Goal: Task Accomplishment & Management: Complete application form

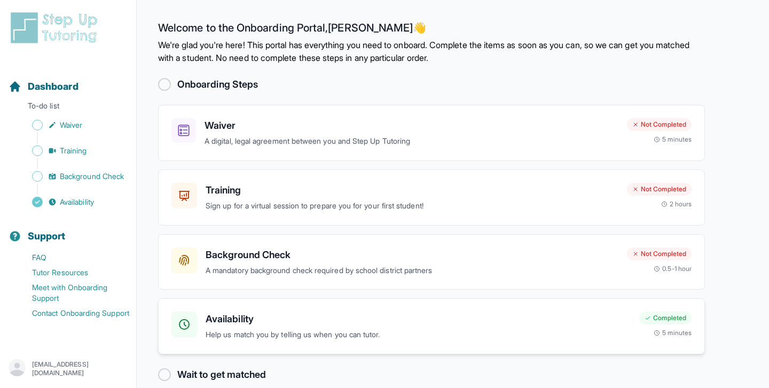
scroll to position [15, 0]
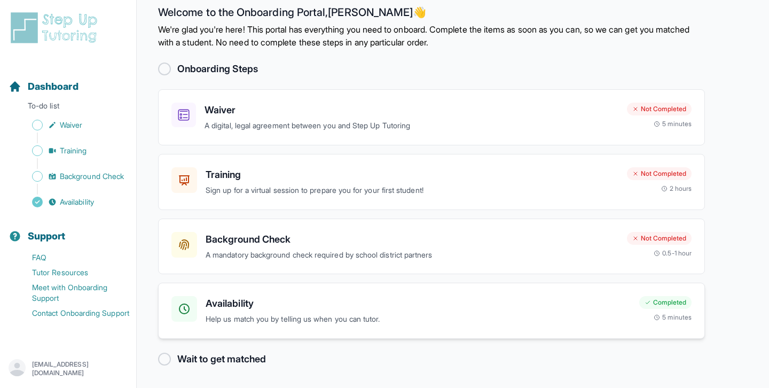
click at [507, 313] on p "Help us match you by telling us when you can tutor." at bounding box center [418, 319] width 425 height 12
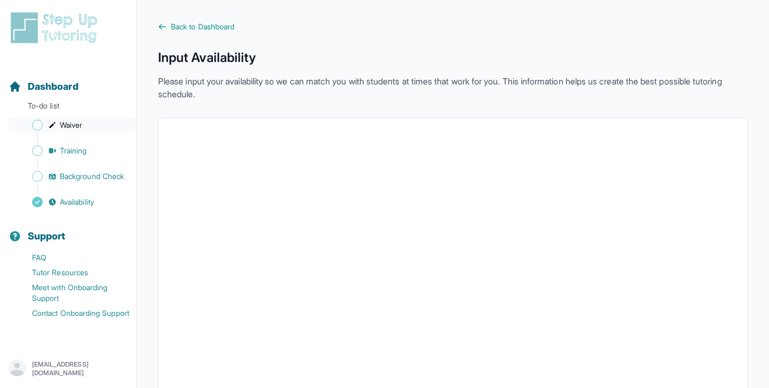
click at [96, 129] on link "Waiver" at bounding box center [73, 124] width 128 height 15
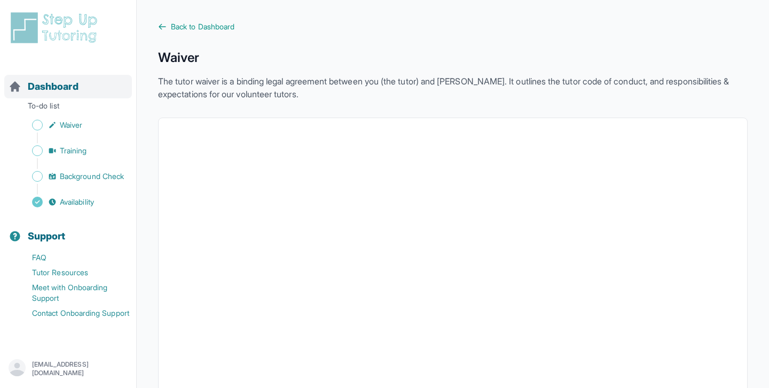
click at [70, 83] on span "Dashboard" at bounding box center [53, 86] width 51 height 15
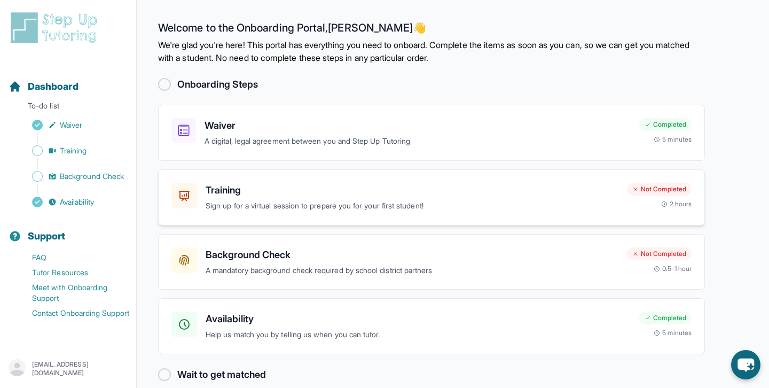
scroll to position [15, 0]
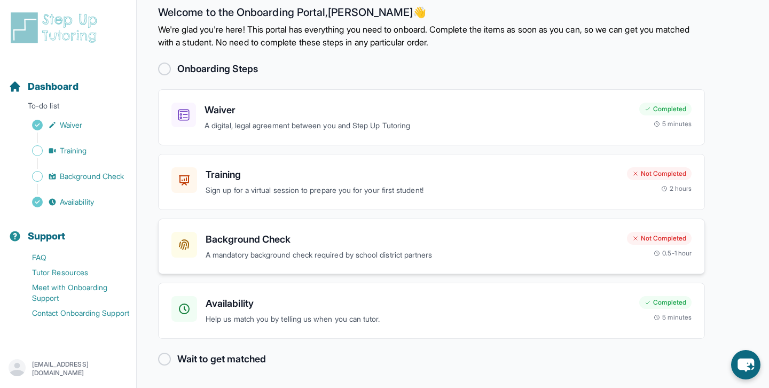
click at [247, 267] on div "Background Check A mandatory background check required by school district partn…" at bounding box center [431, 246] width 547 height 56
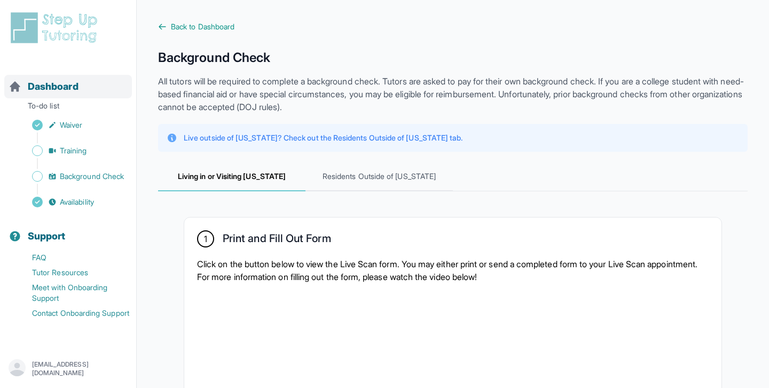
click at [61, 89] on span "Dashboard" at bounding box center [53, 86] width 51 height 15
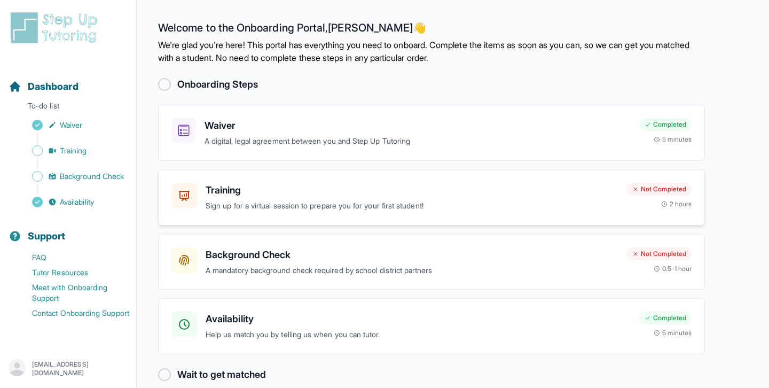
scroll to position [15, 0]
